Goal: Task Accomplishment & Management: Manage account settings

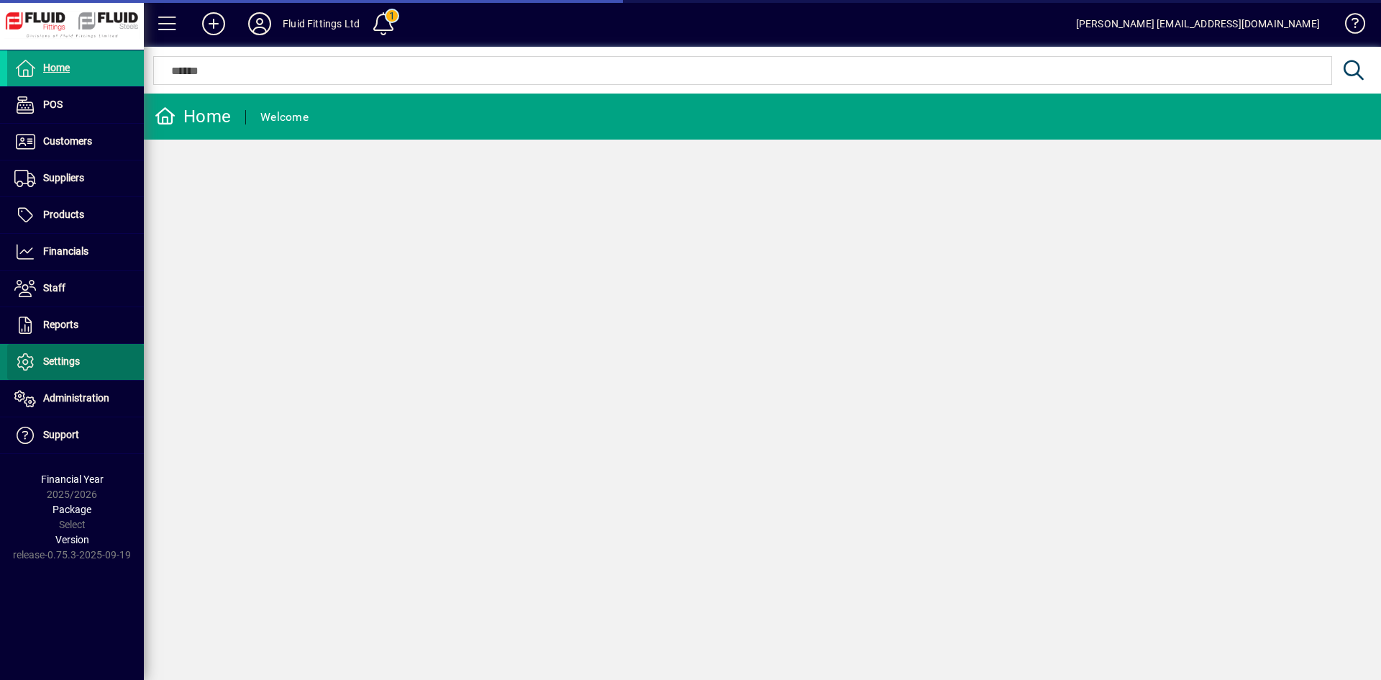
click at [47, 355] on span "Settings" at bounding box center [61, 361] width 37 height 12
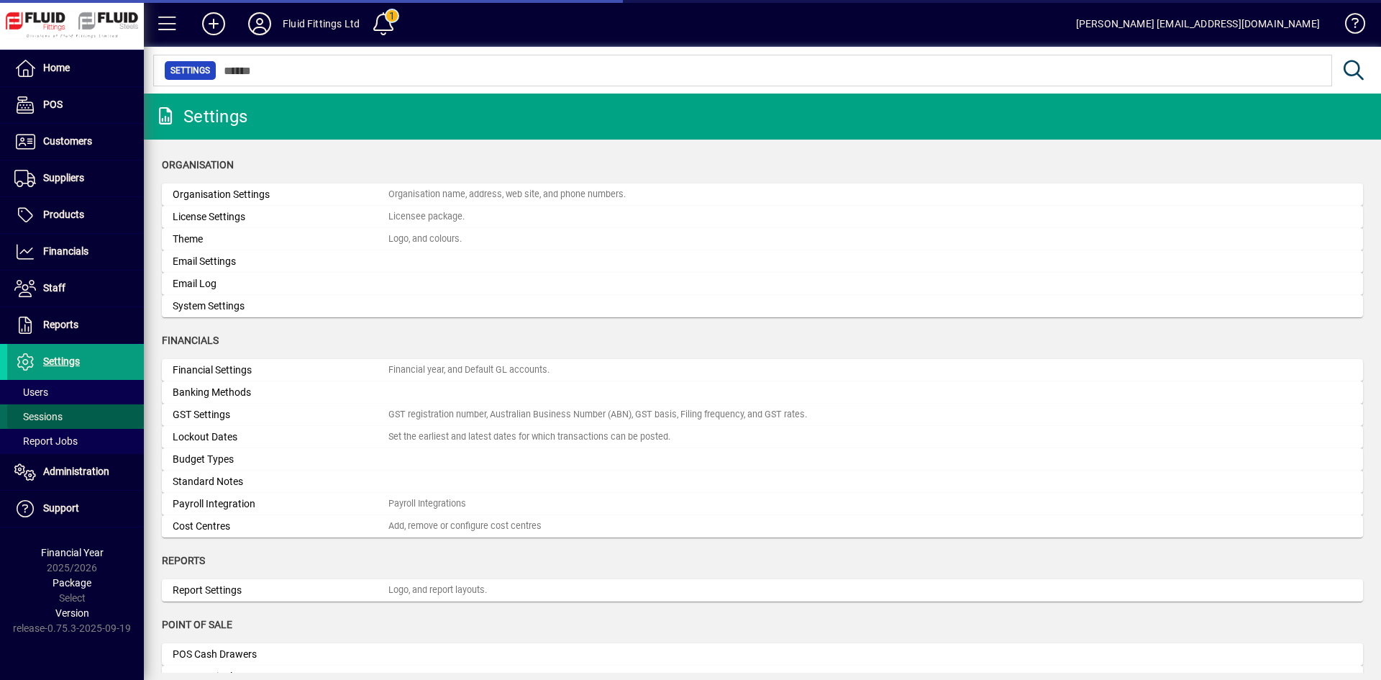
click at [37, 415] on span "Sessions" at bounding box center [38, 417] width 48 height 12
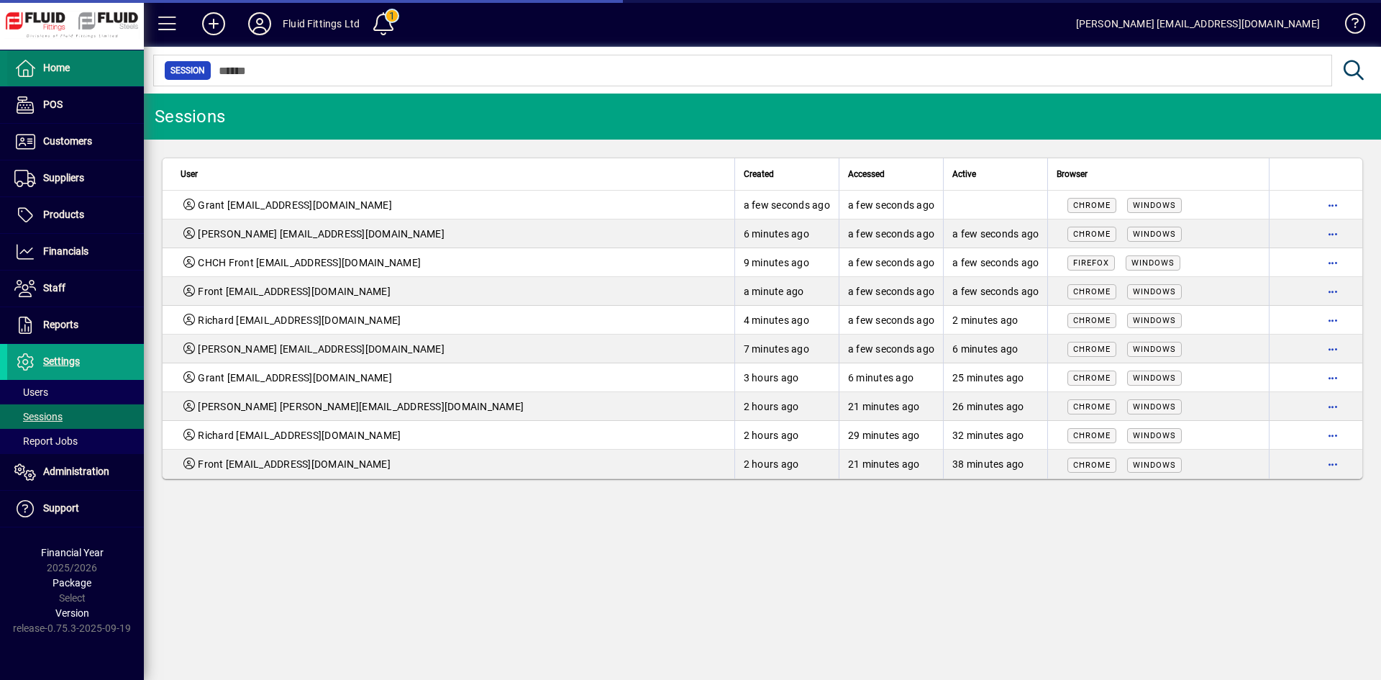
click at [85, 65] on span at bounding box center [75, 68] width 137 height 35
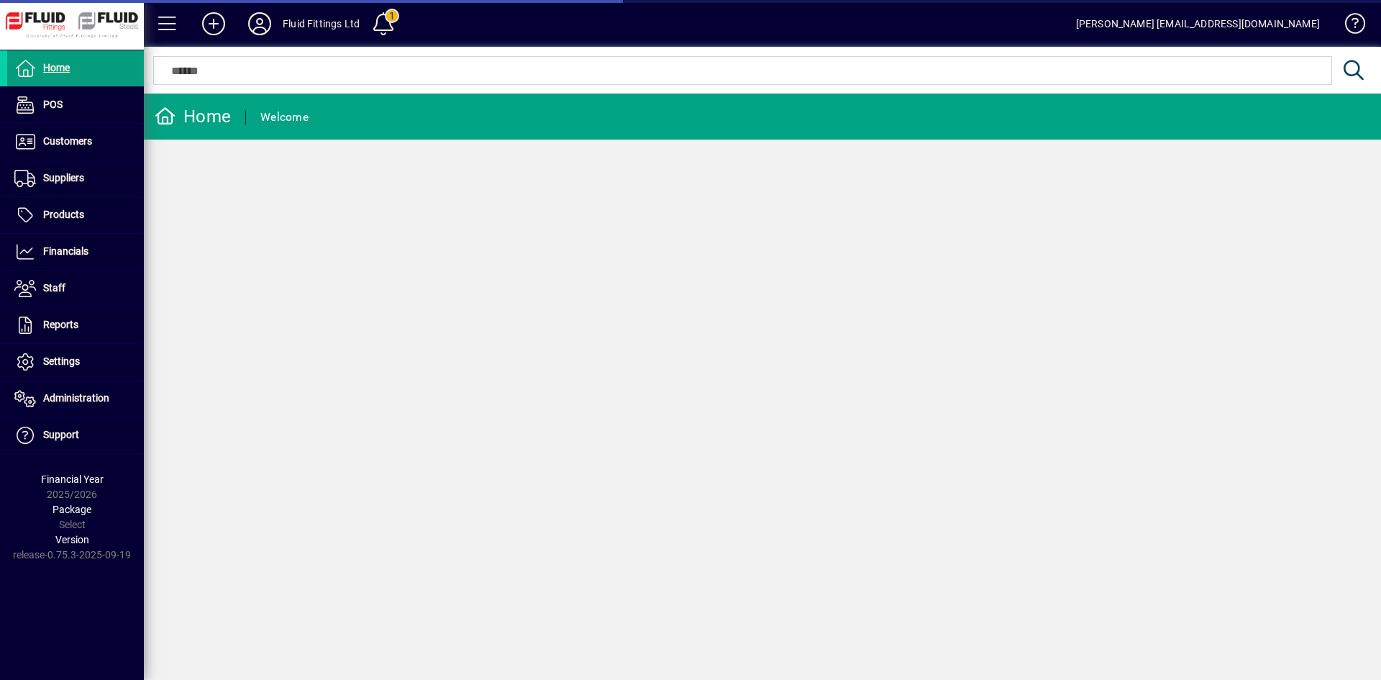
click at [259, 19] on icon at bounding box center [259, 23] width 29 height 23
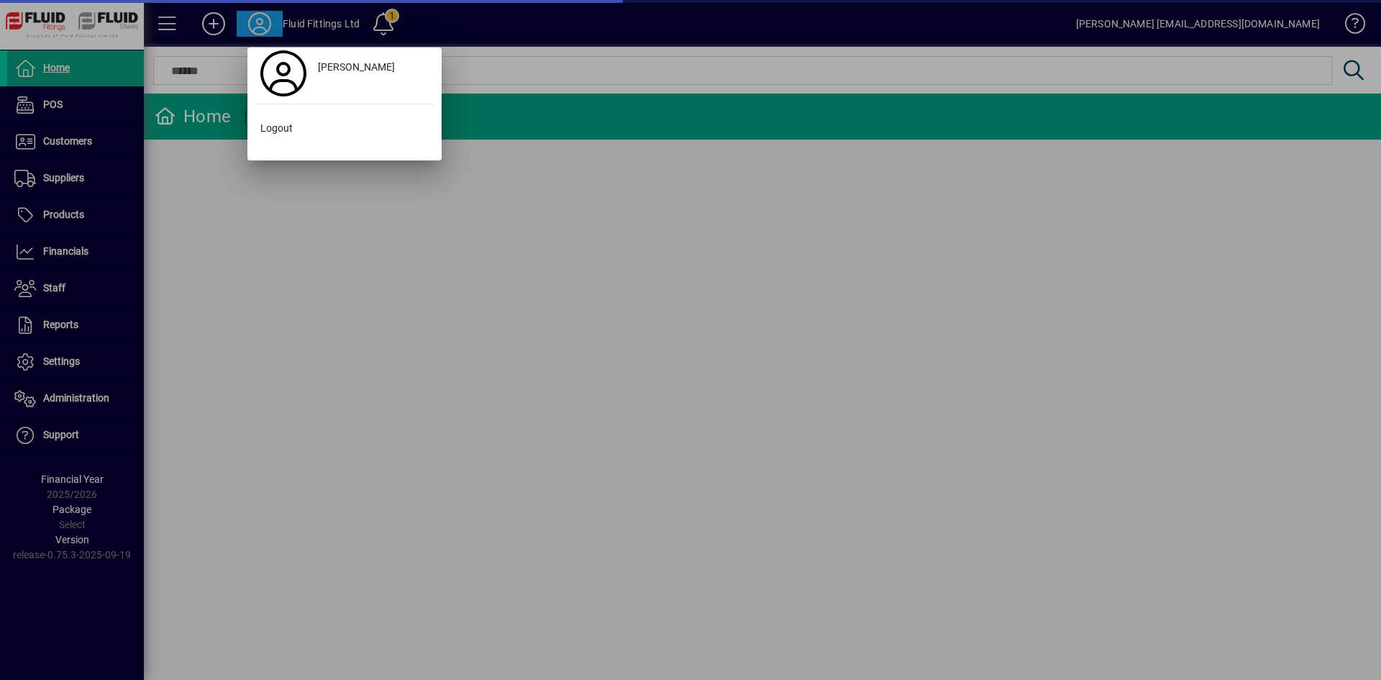
click at [261, 27] on div at bounding box center [690, 340] width 1381 height 680
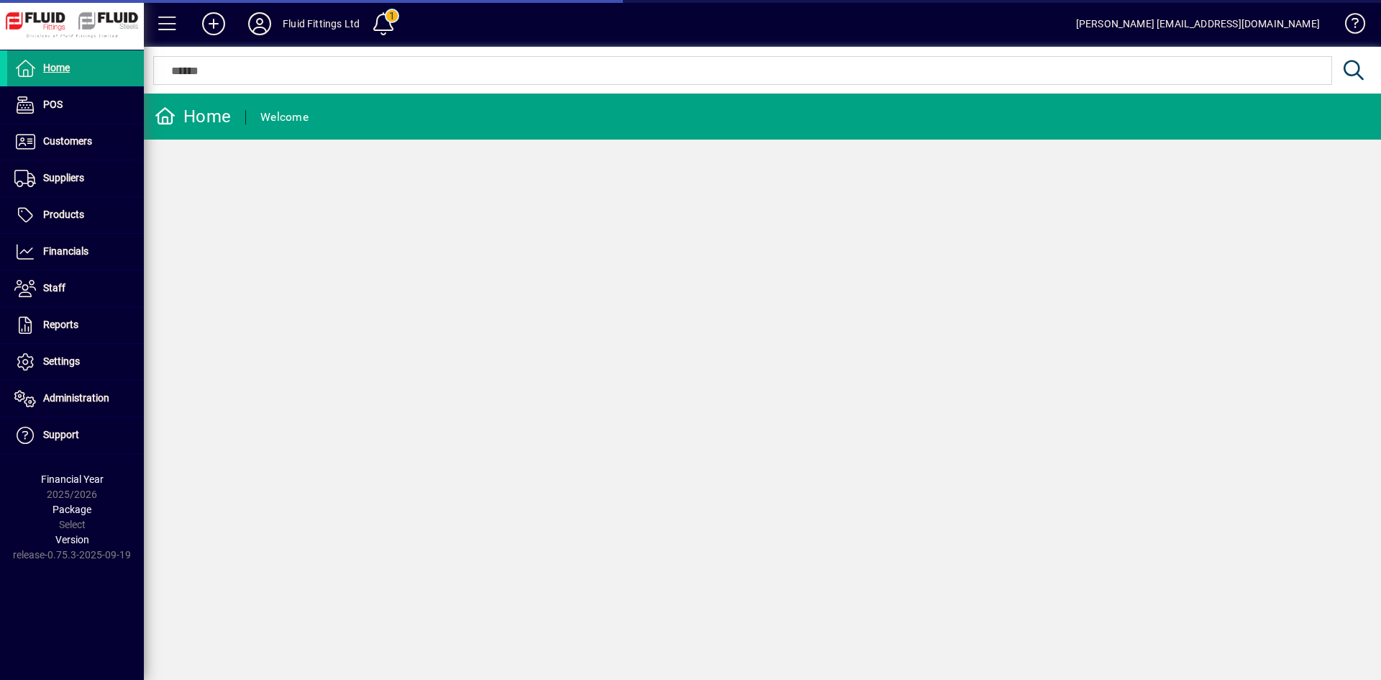
click at [258, 24] on icon at bounding box center [259, 23] width 29 height 23
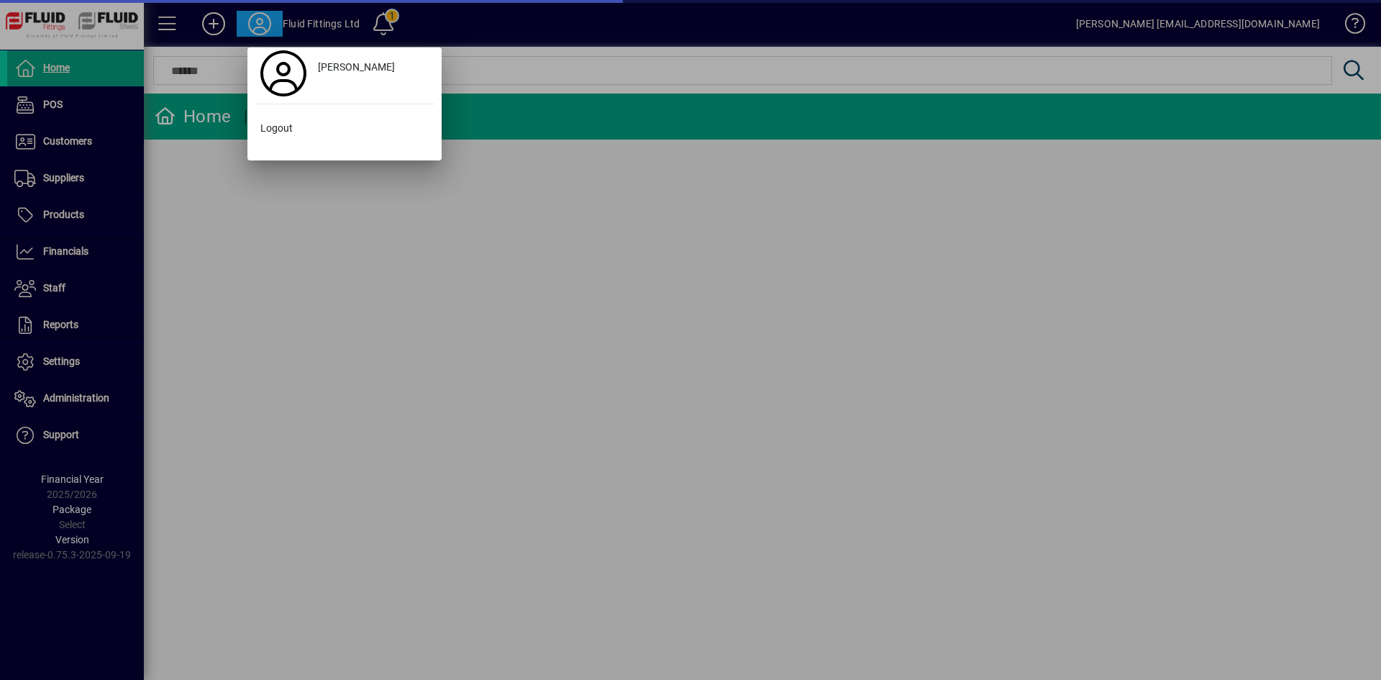
click at [250, 22] on div at bounding box center [690, 340] width 1381 height 680
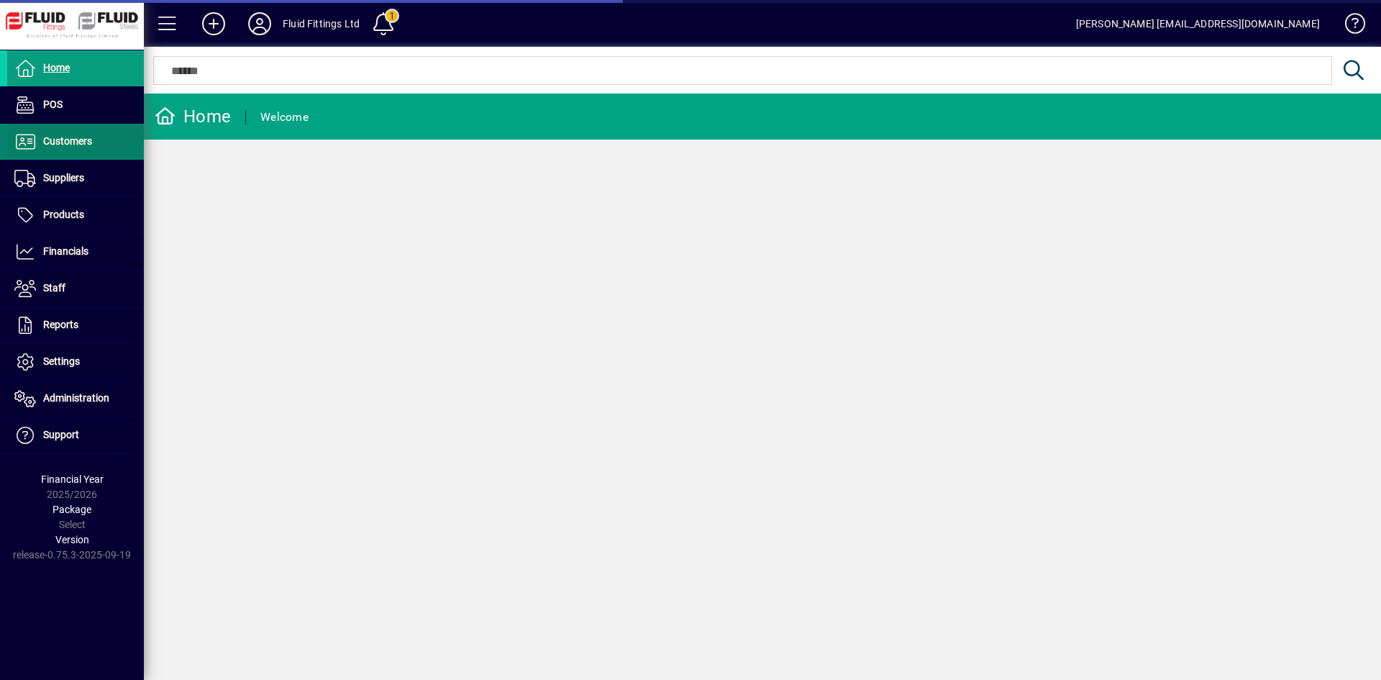
click at [60, 145] on span "Customers" at bounding box center [67, 141] width 49 height 12
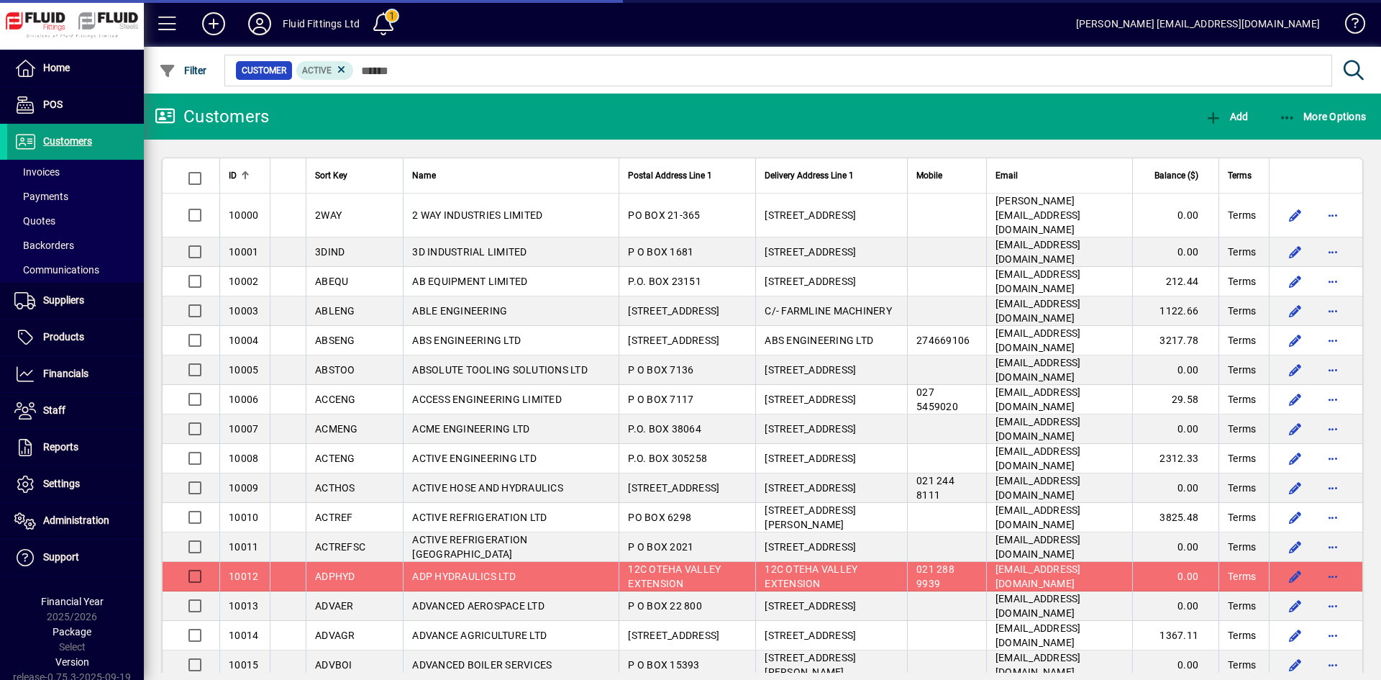
click at [260, 18] on icon at bounding box center [259, 23] width 29 height 23
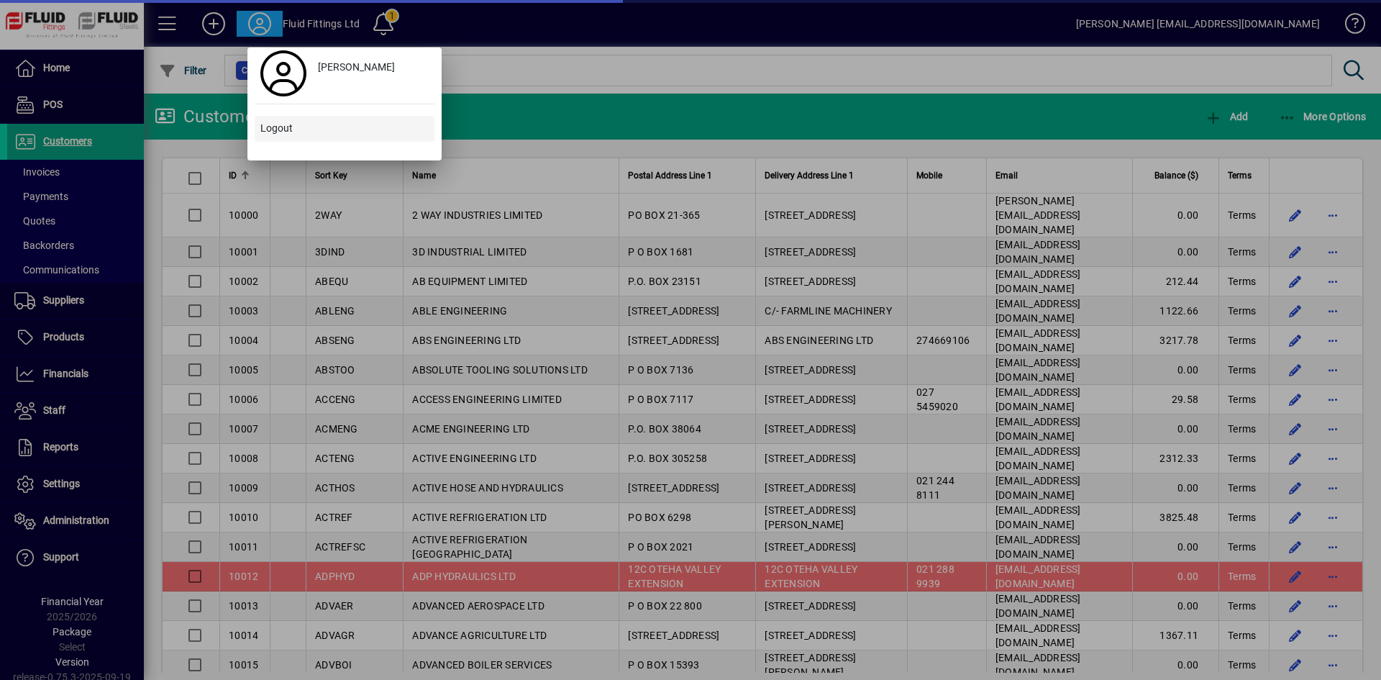
click at [283, 125] on span "Logout" at bounding box center [276, 128] width 32 height 15
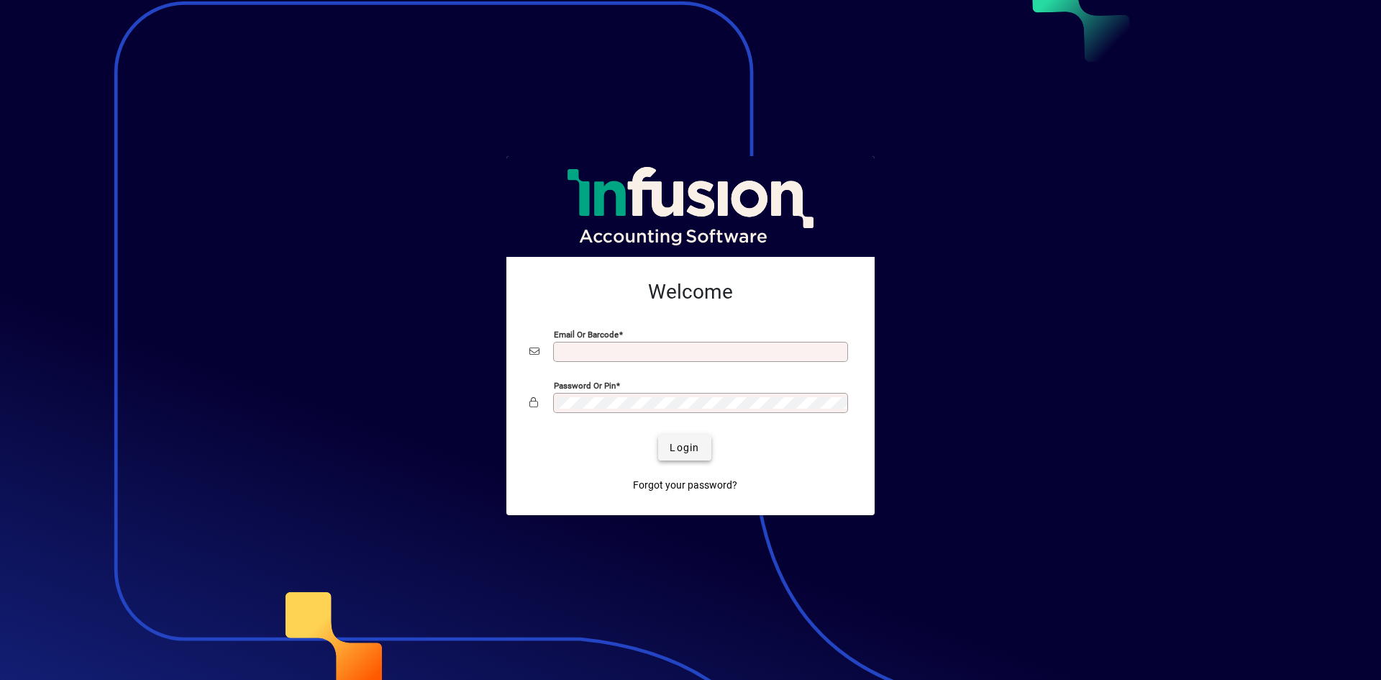
type input "**********"
click at [678, 445] on span "Login" at bounding box center [685, 447] width 30 height 15
